Goal: Transaction & Acquisition: Purchase product/service

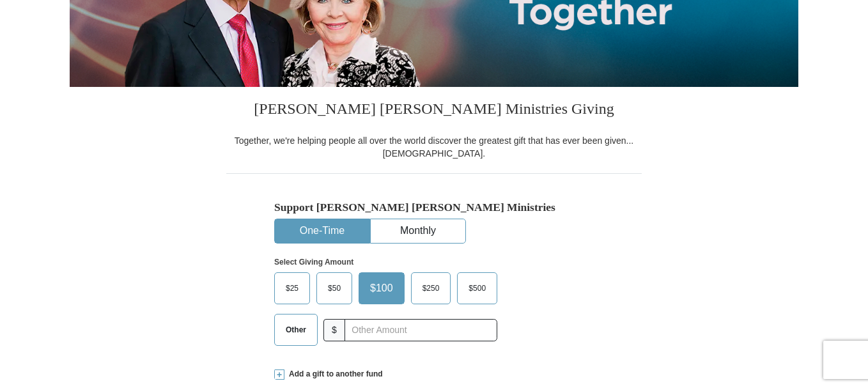
scroll to position [256, 0]
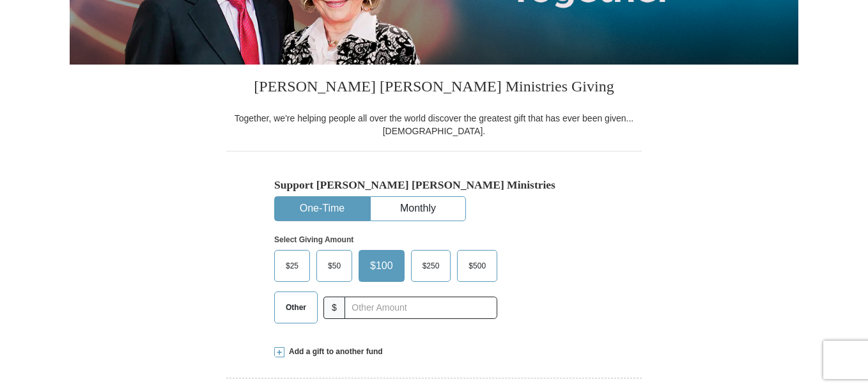
click at [480, 265] on span "$500" at bounding box center [477, 265] width 30 height 19
click at [0, 0] on input "$500" at bounding box center [0, 0] width 0 height 0
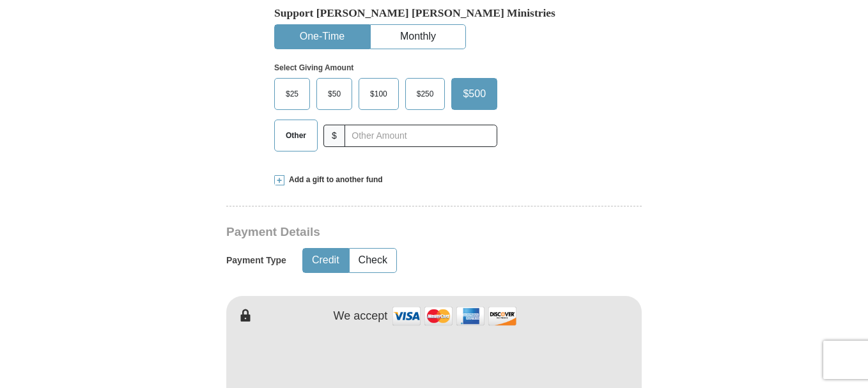
scroll to position [447, 0]
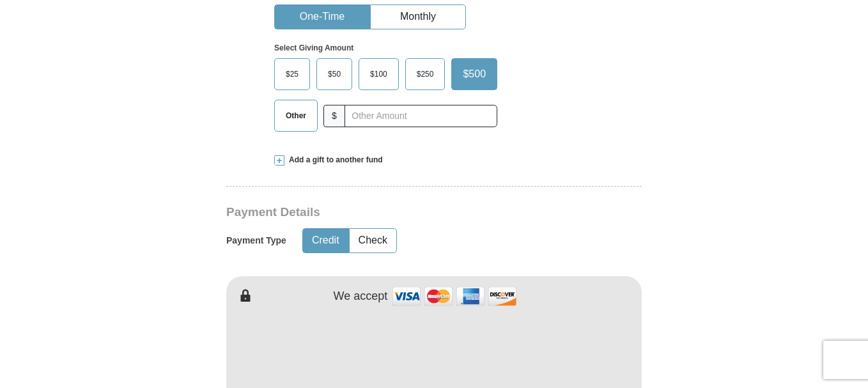
click at [321, 235] on button "Credit" at bounding box center [325, 241] width 45 height 24
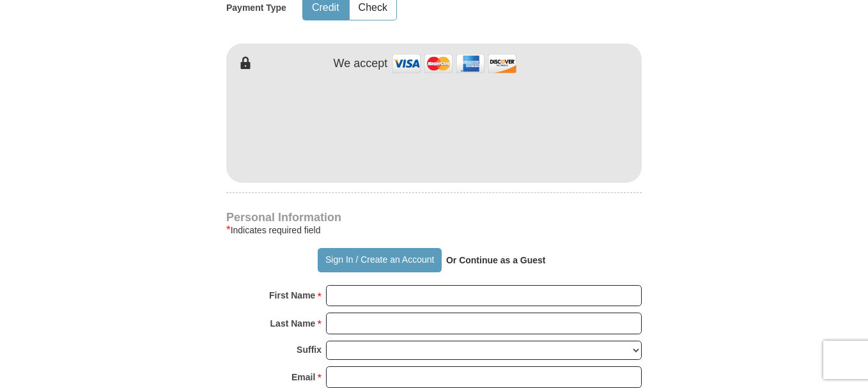
scroll to position [703, 0]
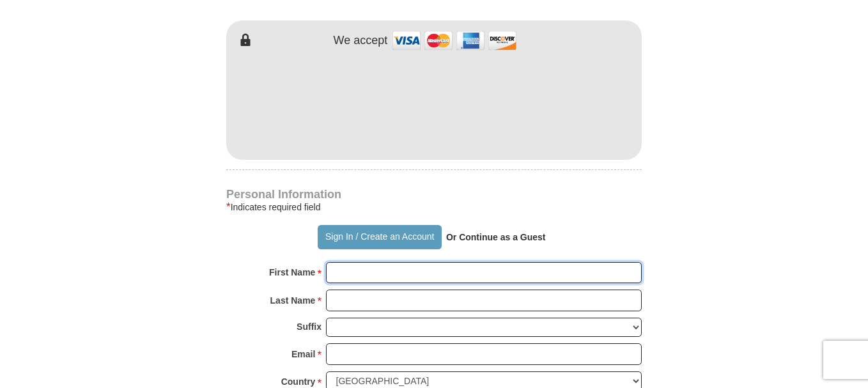
click at [344, 275] on input "First Name *" at bounding box center [484, 273] width 316 height 22
type input "[PERSON_NAME]"
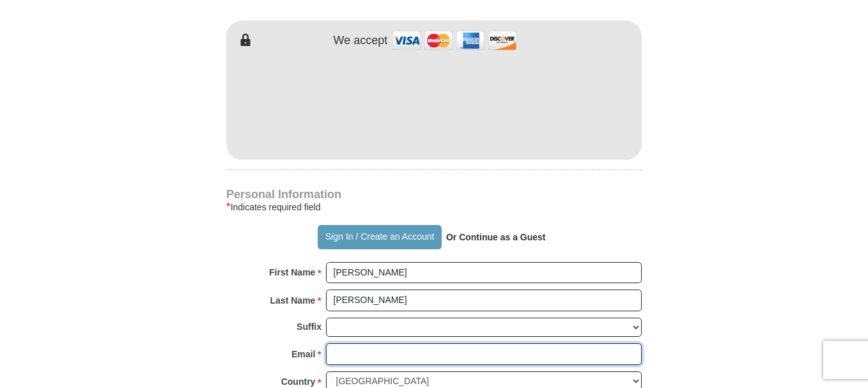
click at [342, 353] on input "Email *" at bounding box center [484, 354] width 316 height 22
type input "[EMAIL_ADDRESS][DOMAIN_NAME]"
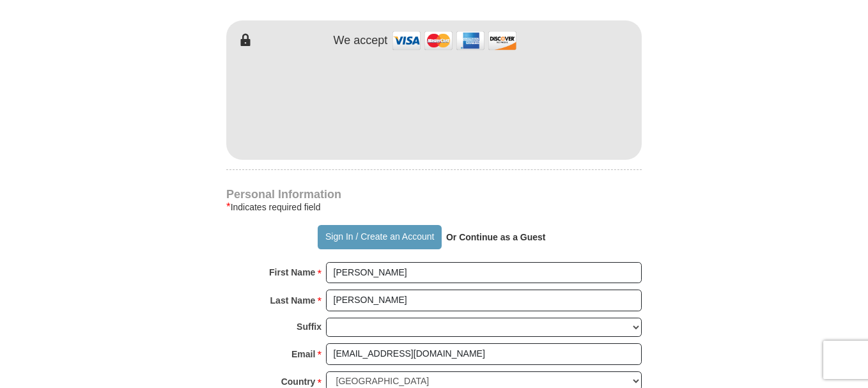
type input "17682 E Patriot Dr"
type input "Oqasso"
select select "OK"
type input "74055"
type input "9186453166"
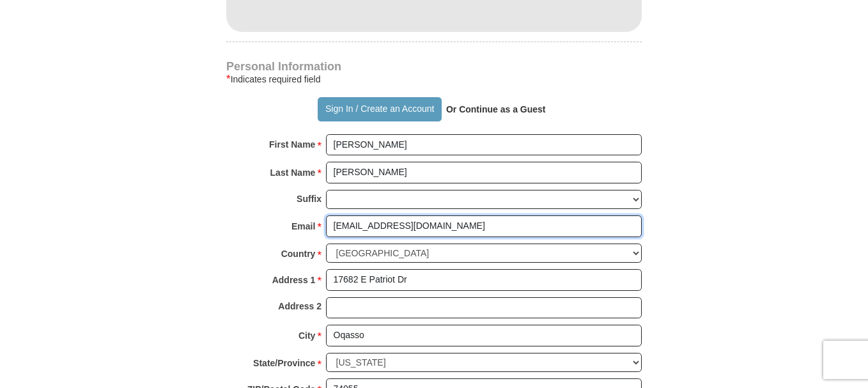
scroll to position [895, 0]
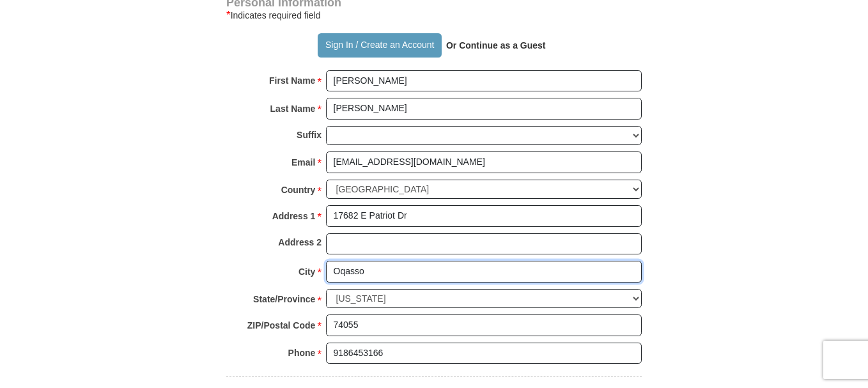
click at [343, 270] on input "Oqasso" at bounding box center [484, 272] width 316 height 22
type input "Owasso"
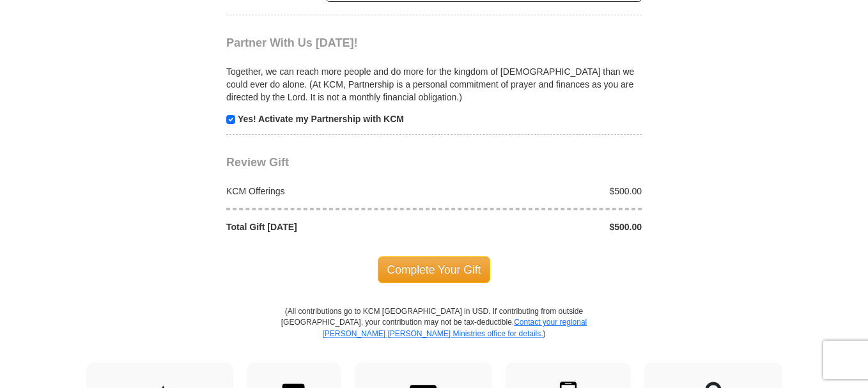
scroll to position [1278, 0]
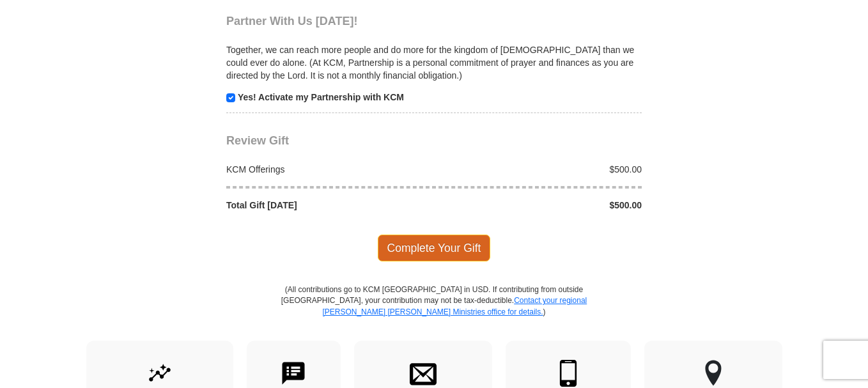
click at [436, 242] on span "Complete Your Gift" at bounding box center [434, 248] width 113 height 27
